Goal: Use online tool/utility: Utilize a website feature to perform a specific function

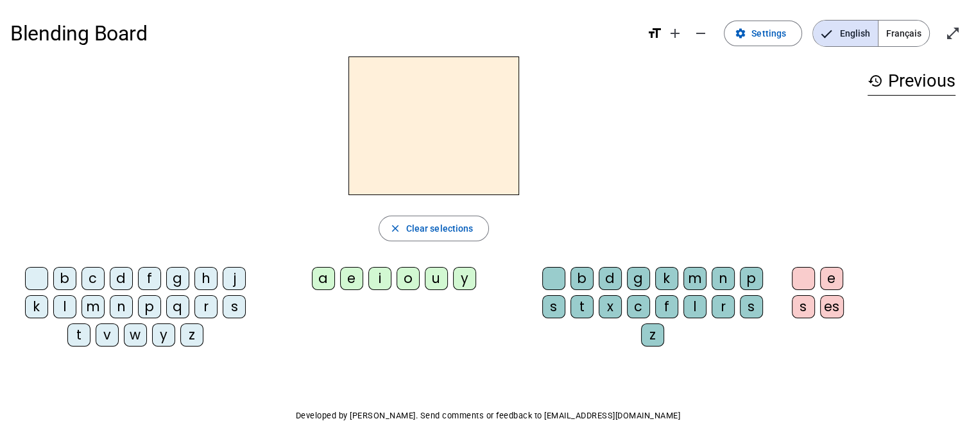
click at [380, 279] on div "i" at bounding box center [379, 278] width 23 height 23
click at [689, 307] on div "l" at bounding box center [694, 306] width 23 height 23
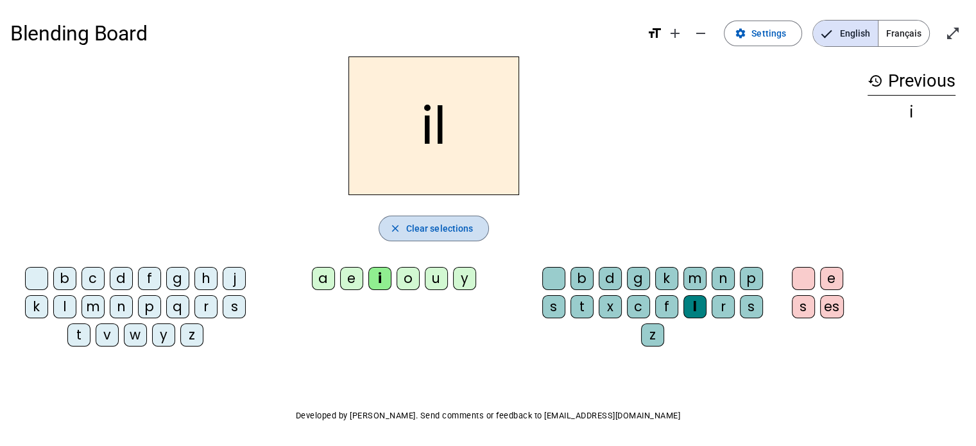
click at [459, 226] on span "Clear selections" at bounding box center [439, 228] width 67 height 15
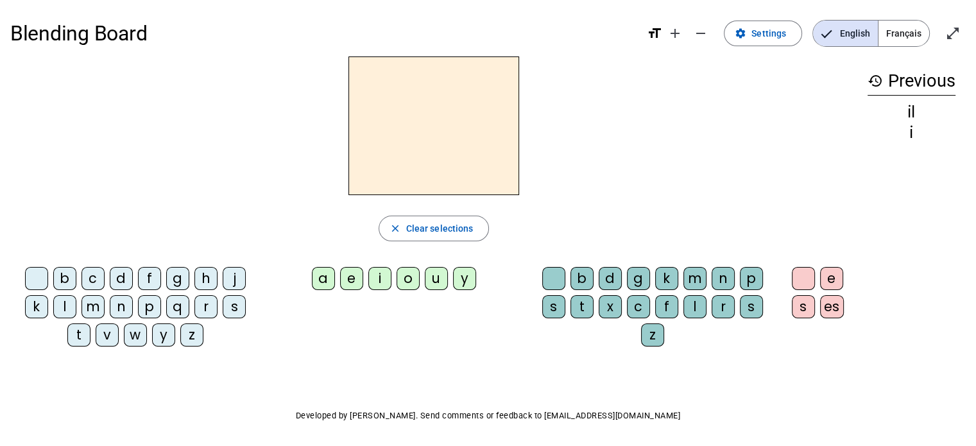
click at [694, 275] on div "m" at bounding box center [694, 278] width 23 height 23
click at [381, 277] on div "i" at bounding box center [379, 278] width 23 height 23
click at [694, 304] on div "l" at bounding box center [694, 306] width 23 height 23
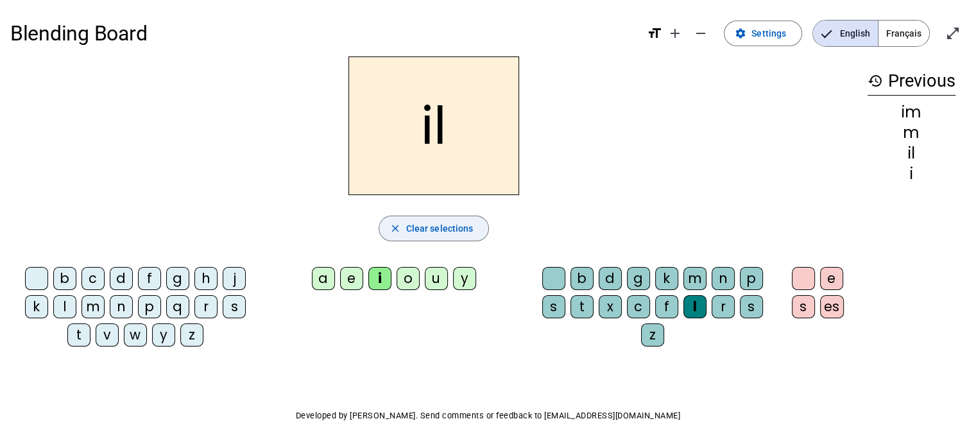
click at [453, 230] on span "Clear selections" at bounding box center [439, 228] width 67 height 15
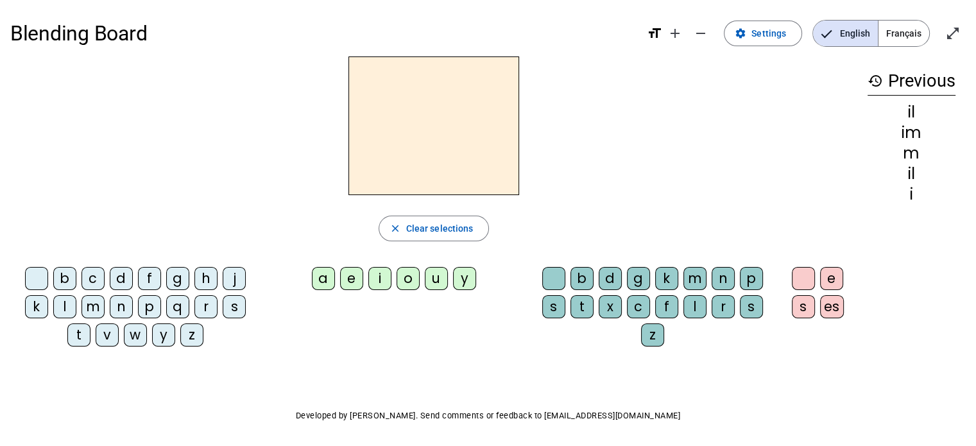
click at [692, 277] on div "m" at bounding box center [694, 278] width 23 height 23
click at [377, 280] on div "i" at bounding box center [379, 278] width 23 height 23
click at [378, 280] on div "i" at bounding box center [379, 278] width 23 height 23
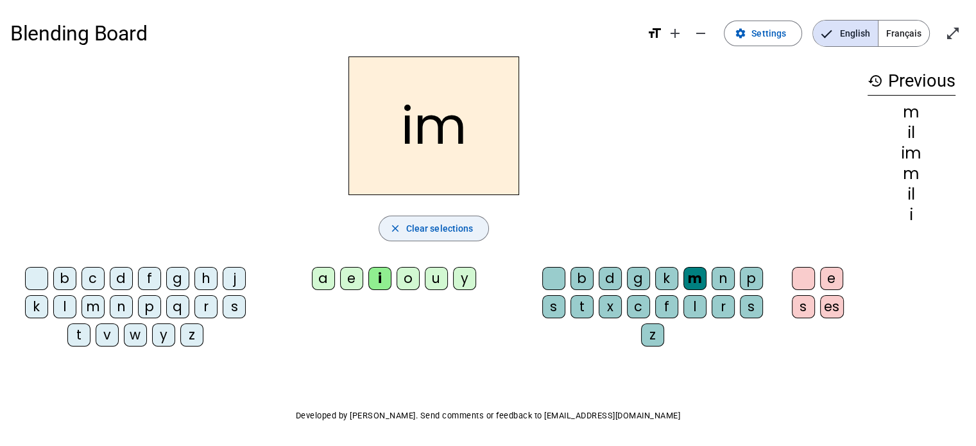
click at [458, 230] on span "Clear selections" at bounding box center [439, 228] width 67 height 15
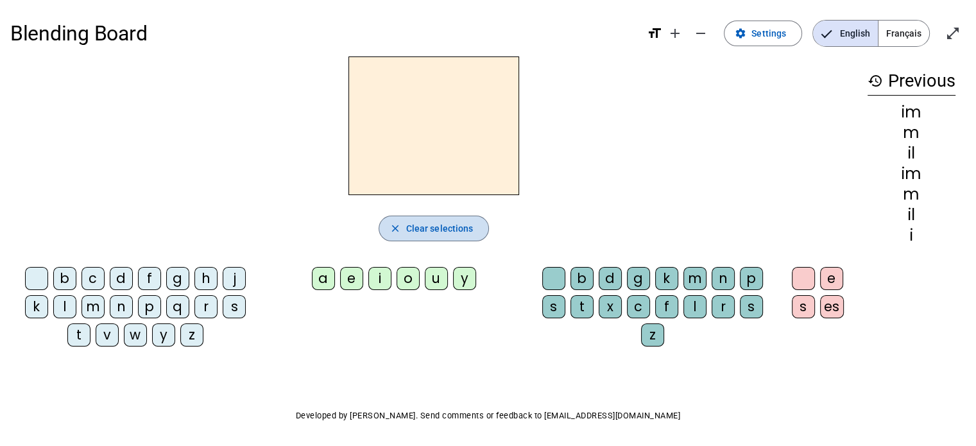
click at [458, 230] on span "Clear selections" at bounding box center [439, 228] width 67 height 15
click at [92, 304] on div "m" at bounding box center [92, 306] width 23 height 23
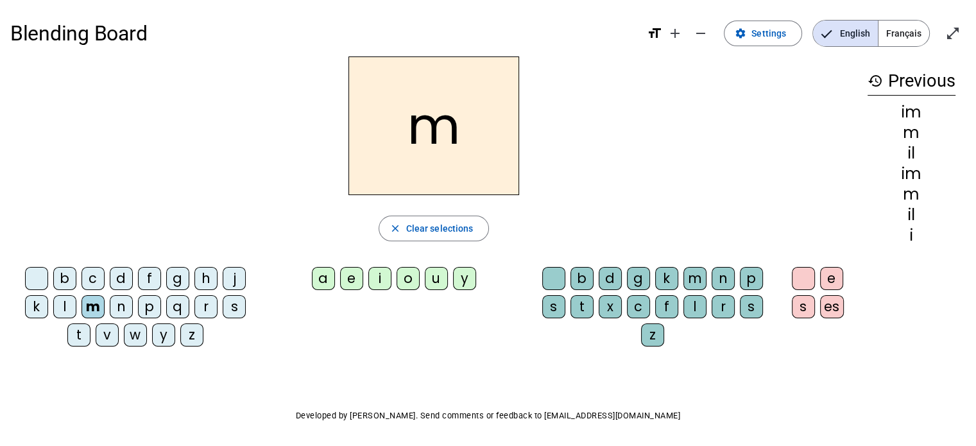
click at [380, 279] on div "i" at bounding box center [379, 278] width 23 height 23
click at [700, 305] on div "l" at bounding box center [694, 306] width 23 height 23
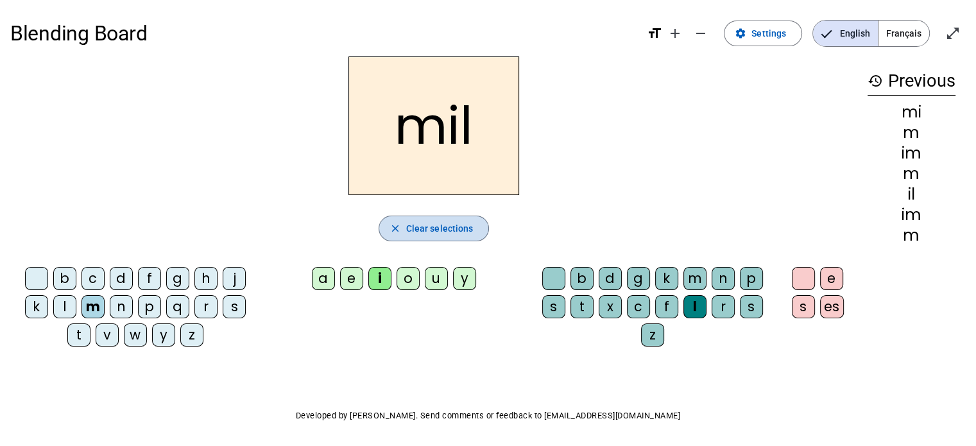
click at [447, 223] on span "Clear selections" at bounding box center [439, 228] width 67 height 15
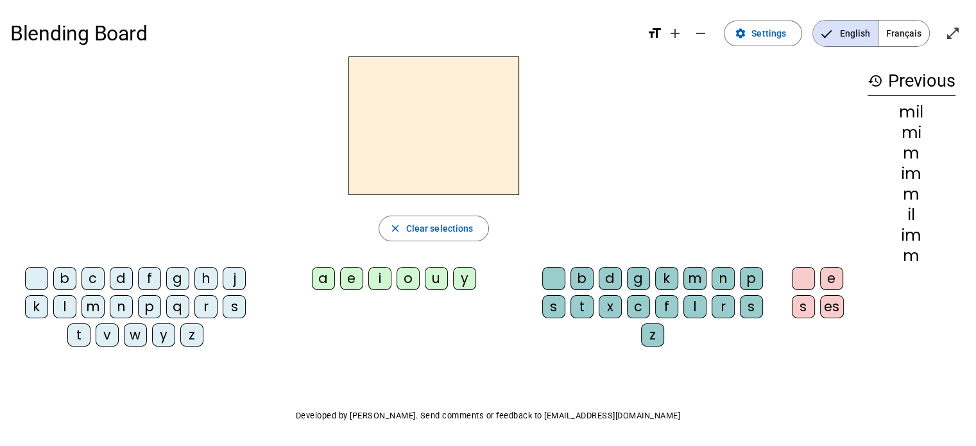
click at [94, 304] on div "m" at bounding box center [92, 306] width 23 height 23
click at [318, 274] on div "a" at bounding box center [323, 278] width 23 height 23
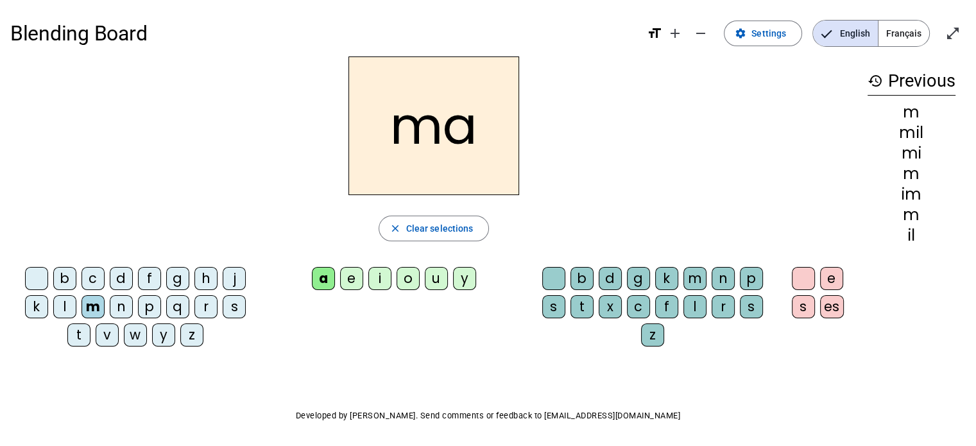
click at [701, 309] on div "l" at bounding box center [694, 306] width 23 height 23
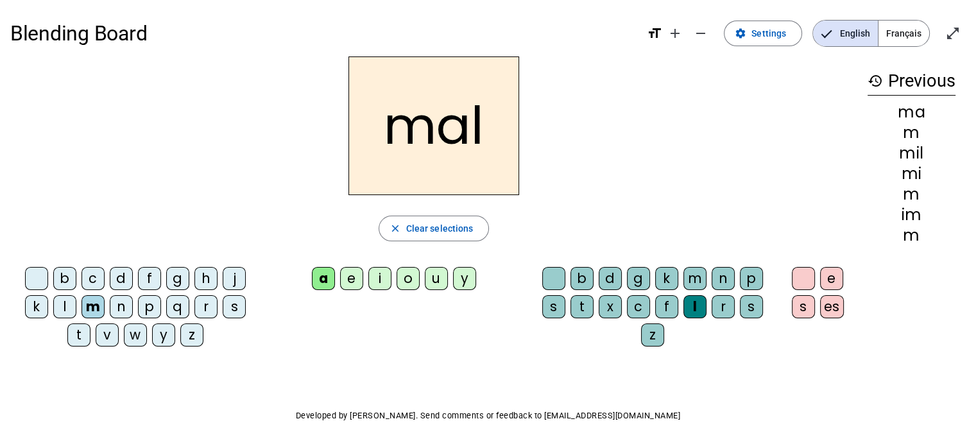
drag, startPoint x: 436, startPoint y: 228, endPoint x: 258, endPoint y: 270, distance: 183.2
click at [434, 229] on span "Clear selections" at bounding box center [439, 228] width 67 height 15
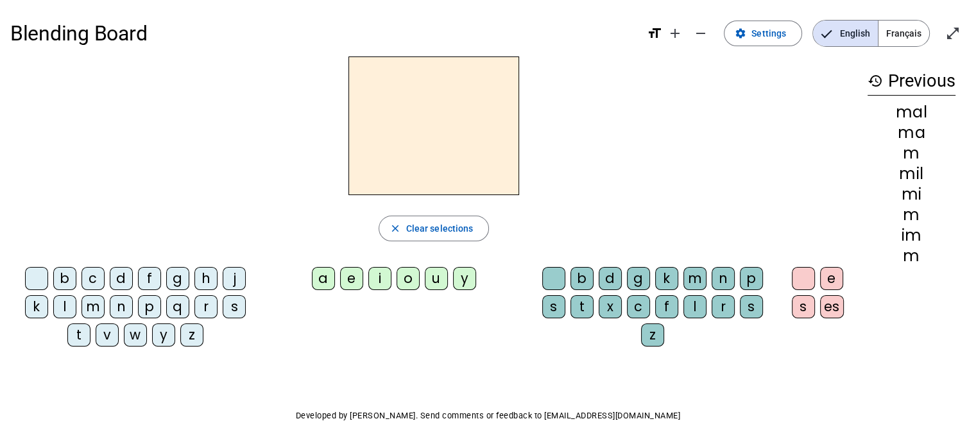
drag, startPoint x: 93, startPoint y: 305, endPoint x: 175, endPoint y: 303, distance: 81.5
click at [94, 305] on div "m" at bounding box center [92, 306] width 23 height 23
click at [323, 278] on div "a" at bounding box center [323, 278] width 23 height 23
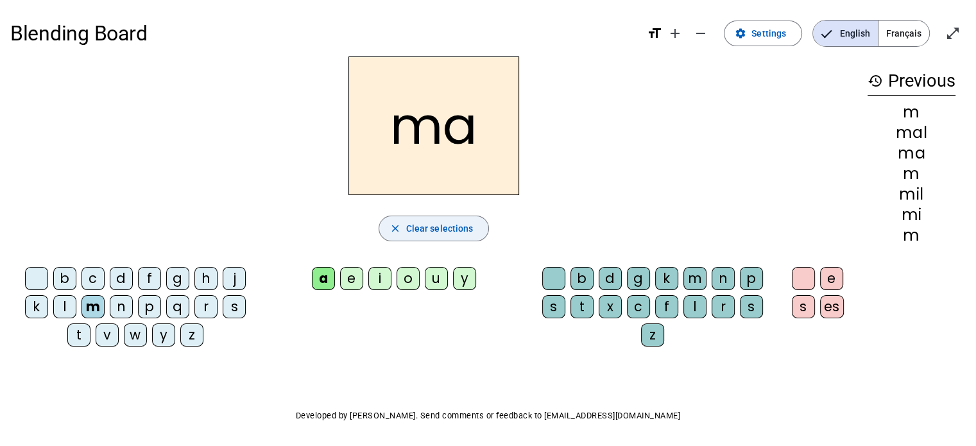
click at [422, 229] on span "Clear selections" at bounding box center [439, 228] width 67 height 15
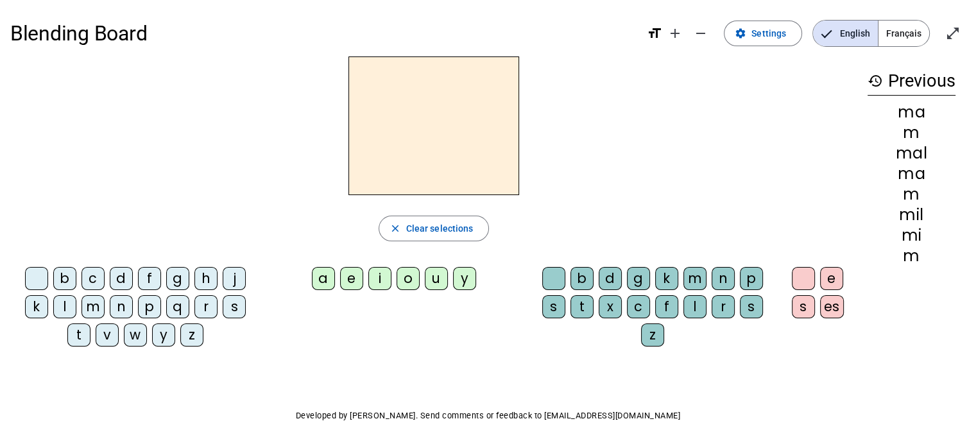
drag, startPoint x: 63, startPoint y: 302, endPoint x: 193, endPoint y: 302, distance: 129.6
click at [64, 302] on div "l" at bounding box center [64, 306] width 23 height 23
click at [318, 277] on div "a" at bounding box center [323, 278] width 23 height 23
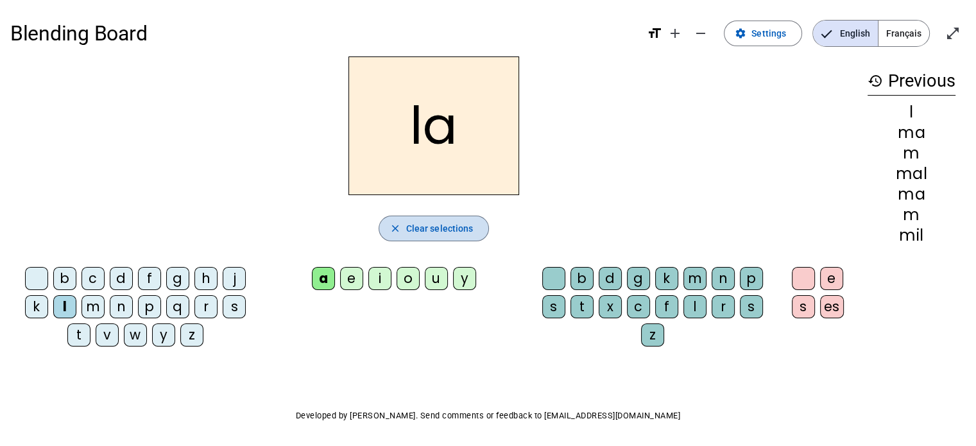
click at [433, 223] on span "Clear selections" at bounding box center [439, 228] width 67 height 15
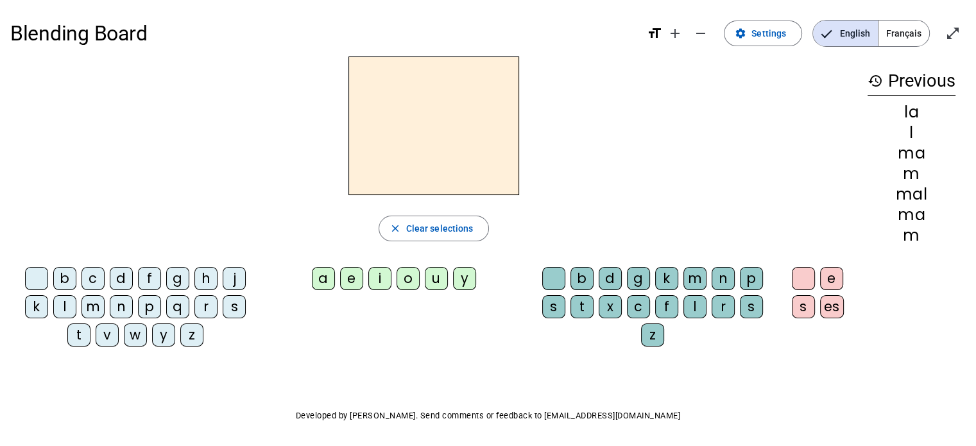
click at [67, 306] on div "l" at bounding box center [64, 306] width 23 height 23
click at [438, 277] on div "u" at bounding box center [436, 278] width 23 height 23
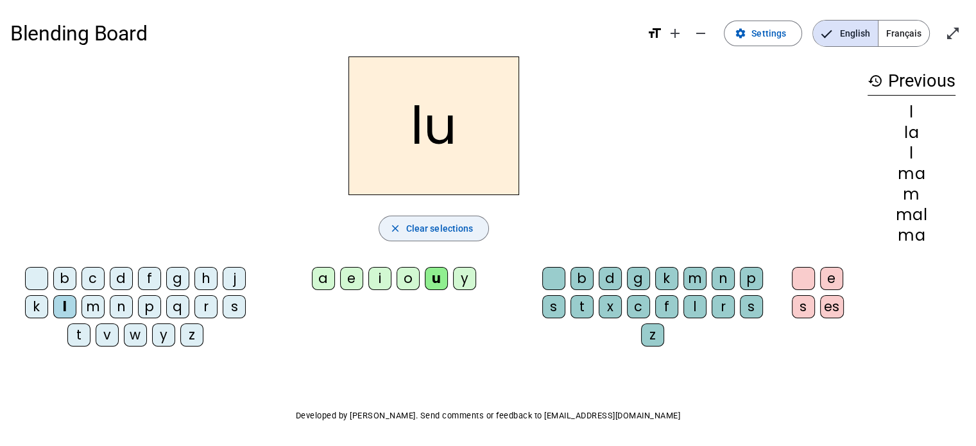
drag, startPoint x: 447, startPoint y: 230, endPoint x: 389, endPoint y: 235, distance: 57.9
click at [445, 230] on span "Clear selections" at bounding box center [439, 228] width 67 height 15
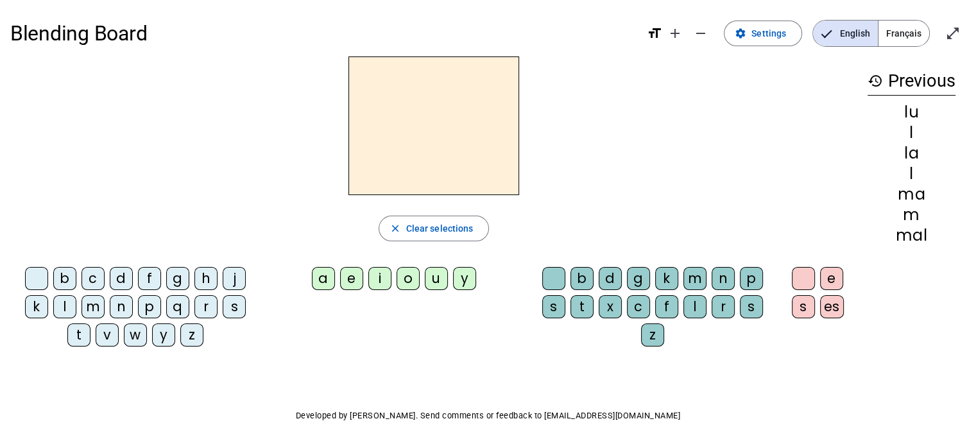
click at [115, 276] on div "d" at bounding box center [121, 278] width 23 height 23
click at [430, 277] on div "u" at bounding box center [436, 278] width 23 height 23
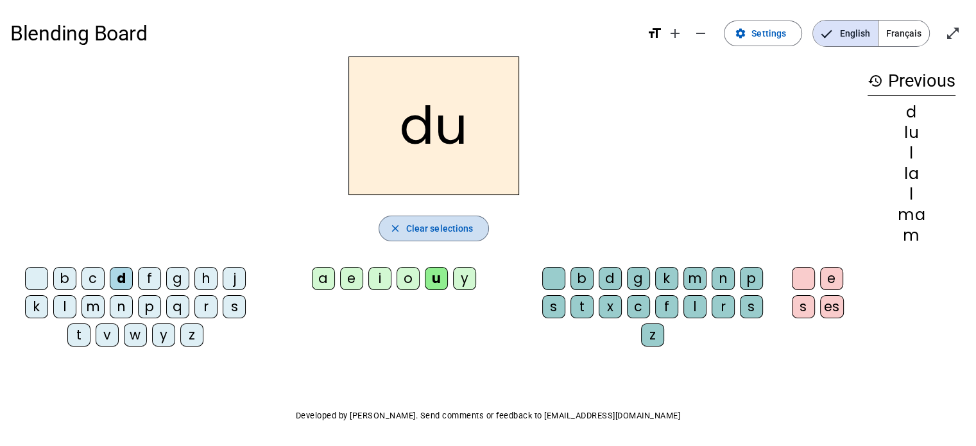
click at [462, 228] on span "Clear selections" at bounding box center [439, 228] width 67 height 15
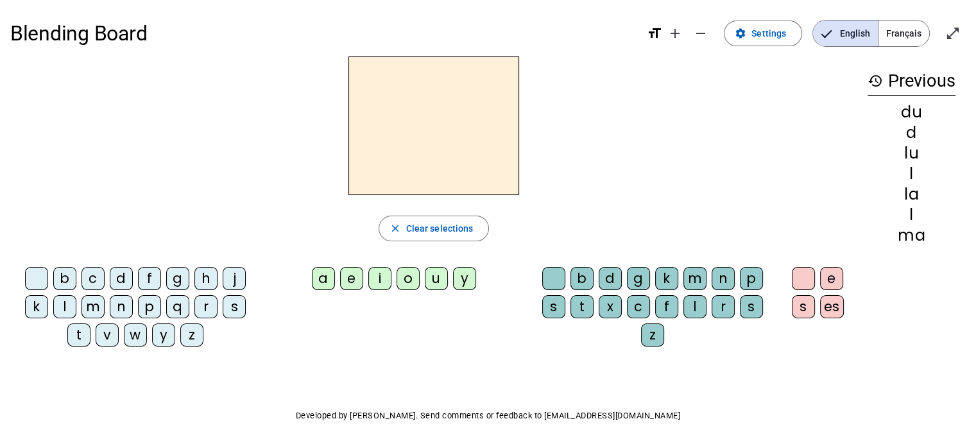
click at [80, 331] on div "t" at bounding box center [78, 334] width 23 height 23
click at [432, 279] on div "u" at bounding box center [436, 278] width 23 height 23
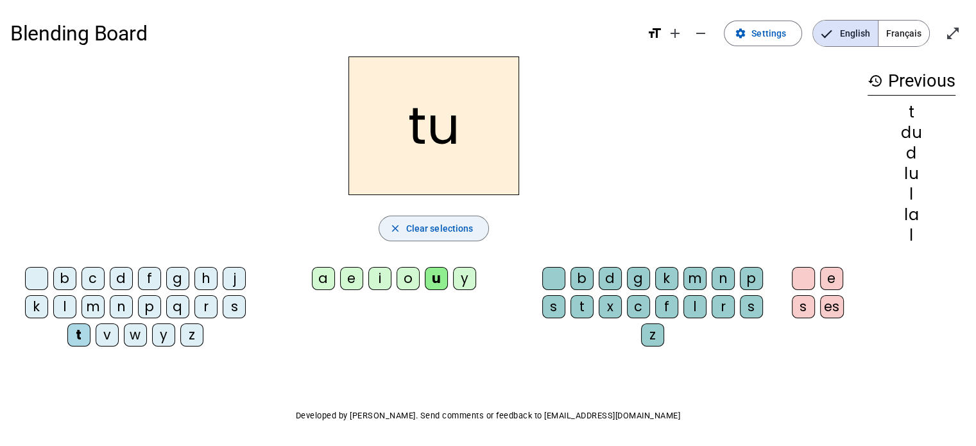
click at [472, 232] on span "button" at bounding box center [434, 228] width 110 height 31
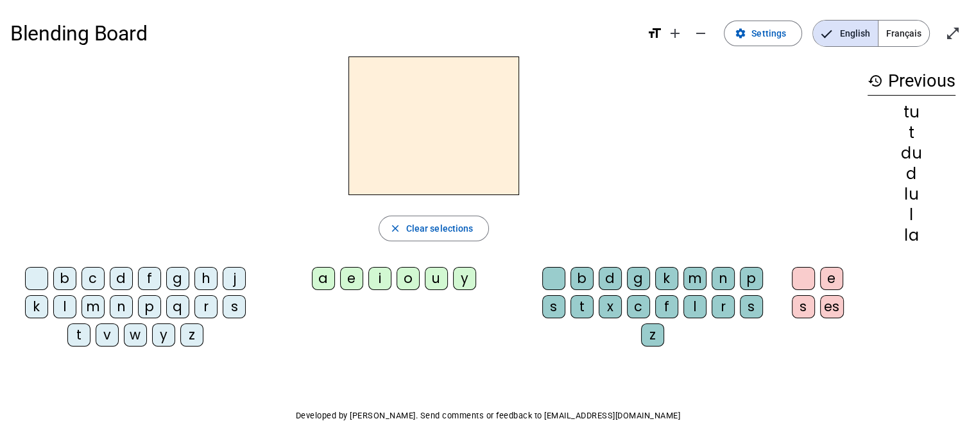
drag, startPoint x: 70, startPoint y: 334, endPoint x: 177, endPoint y: 325, distance: 107.5
click at [71, 334] on div "t" at bounding box center [78, 334] width 23 height 23
click at [354, 277] on div "e" at bounding box center [351, 278] width 23 height 23
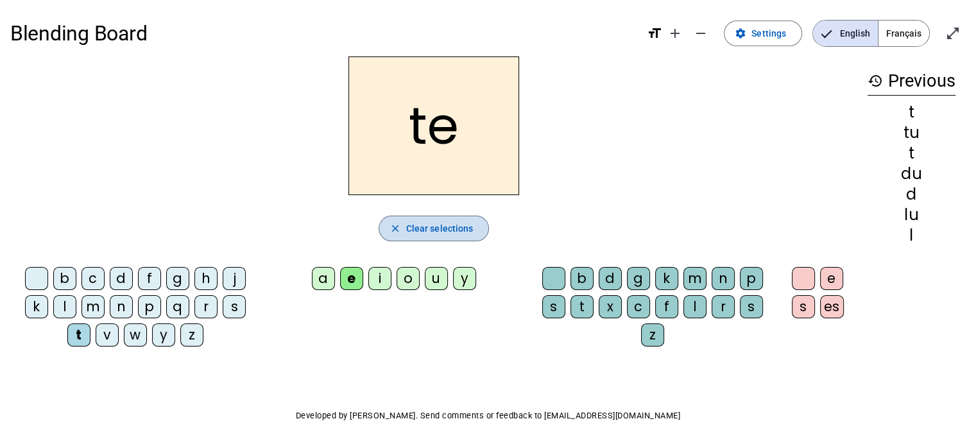
click at [429, 219] on span "button" at bounding box center [434, 228] width 110 height 31
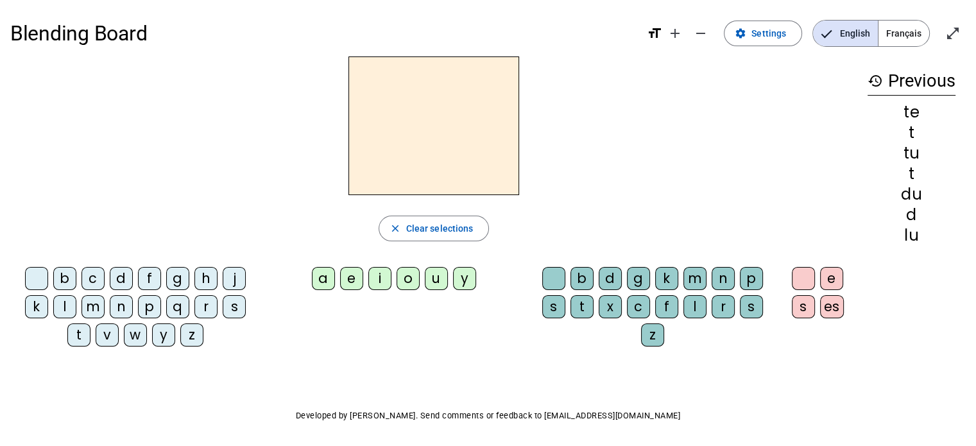
drag, startPoint x: 120, startPoint y: 277, endPoint x: 208, endPoint y: 280, distance: 88.0
click at [121, 277] on div "d" at bounding box center [121, 278] width 23 height 23
click at [345, 279] on div "e" at bounding box center [351, 278] width 23 height 23
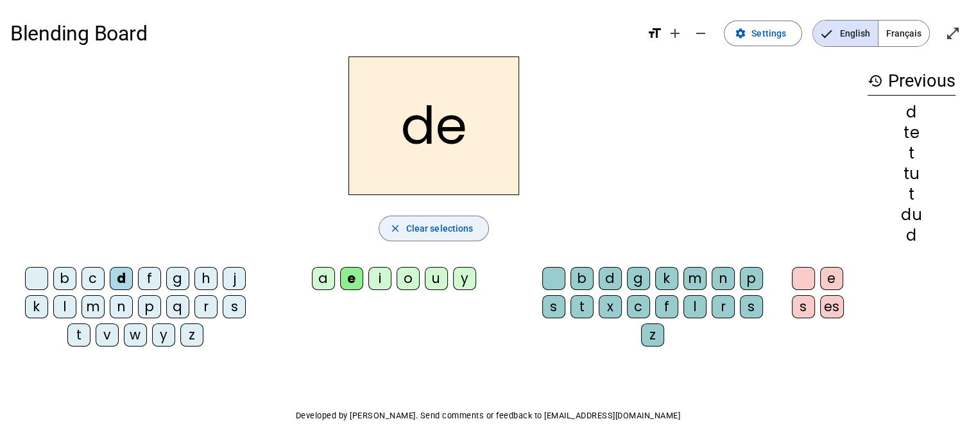
click at [420, 228] on span "Clear selections" at bounding box center [439, 228] width 67 height 15
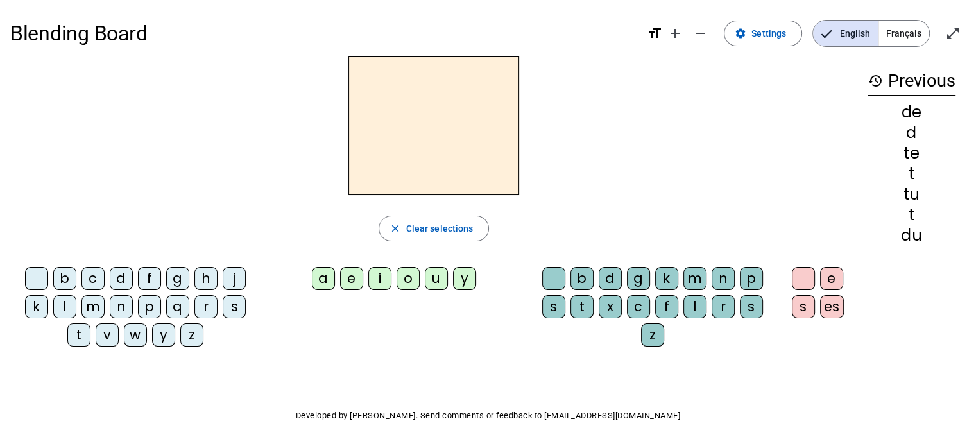
click at [231, 280] on div "j" at bounding box center [234, 278] width 23 height 23
click at [357, 277] on div "e" at bounding box center [351, 278] width 23 height 23
